Goal: Find specific page/section: Locate a particular part of the current website

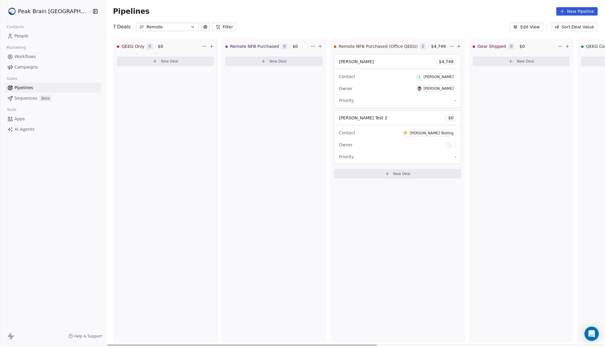
click at [347, 132] on div "Contact M [PERSON_NAME] Testing" at bounding box center [397, 133] width 117 height 10
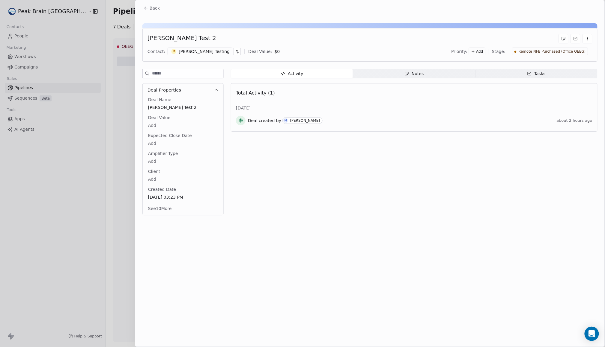
click at [201, 53] on div "[PERSON_NAME] Testing" at bounding box center [204, 52] width 51 height 6
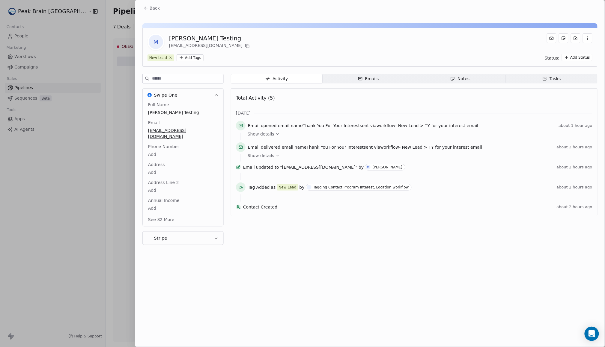
click at [147, 11] on button "Back" at bounding box center [151, 8] width 23 height 11
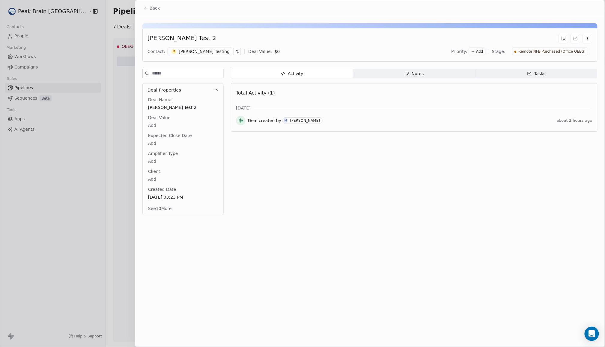
click at [158, 10] on span "Back" at bounding box center [154, 8] width 10 height 6
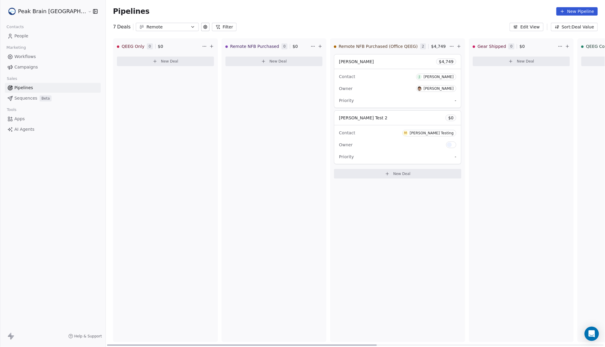
click at [339, 84] on div "Owner [PERSON_NAME]" at bounding box center [397, 89] width 117 height 10
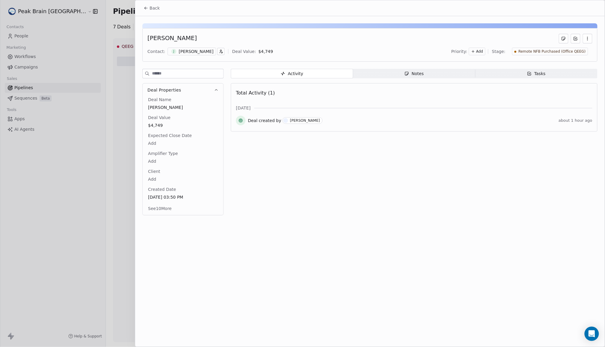
click at [197, 52] on div "[PERSON_NAME]" at bounding box center [196, 52] width 35 height 6
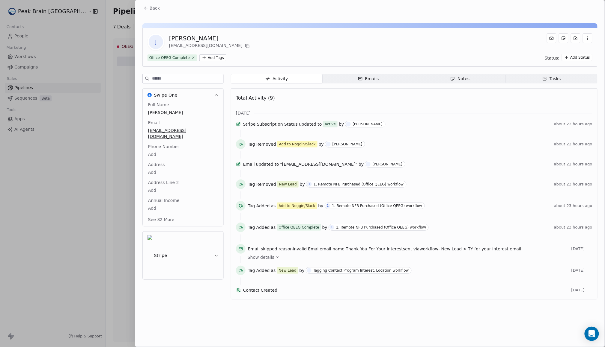
click at [149, 12] on button "Back" at bounding box center [151, 8] width 23 height 11
